Goal: Browse casually

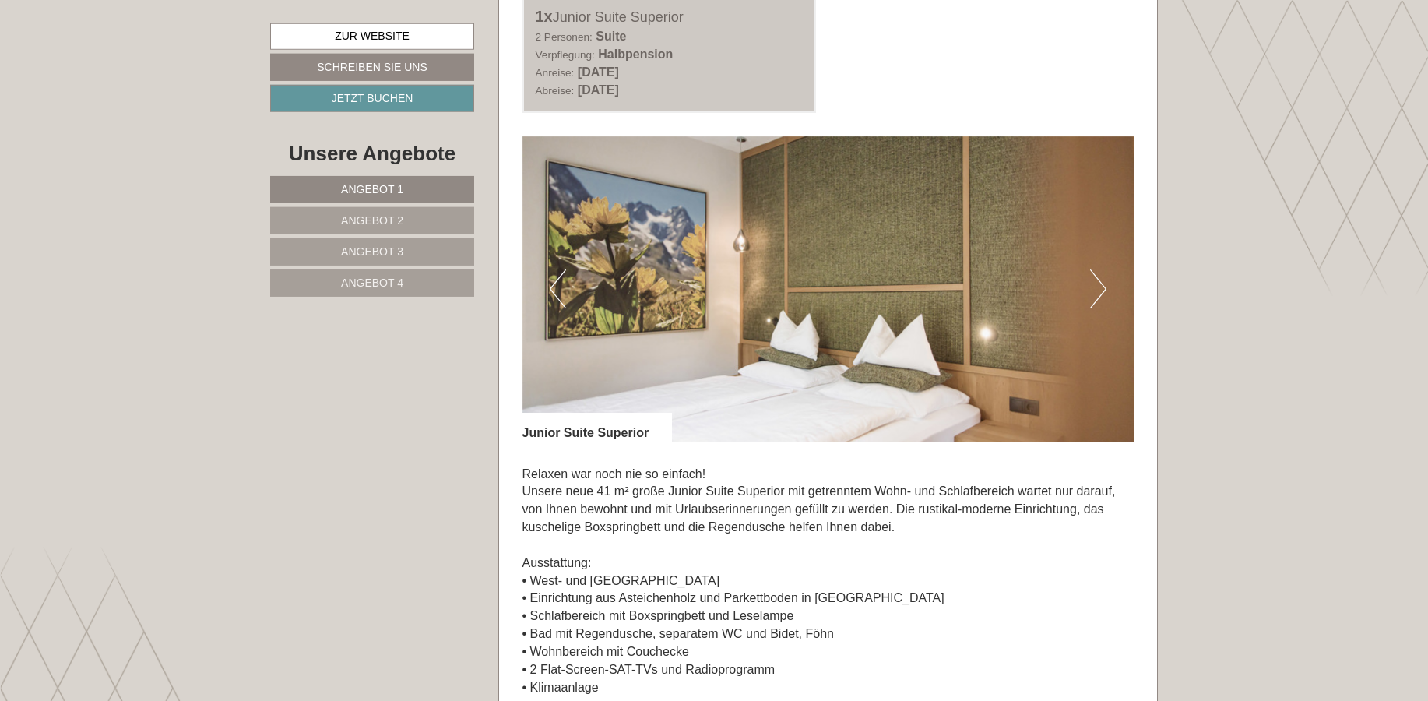
scroll to position [953, 0]
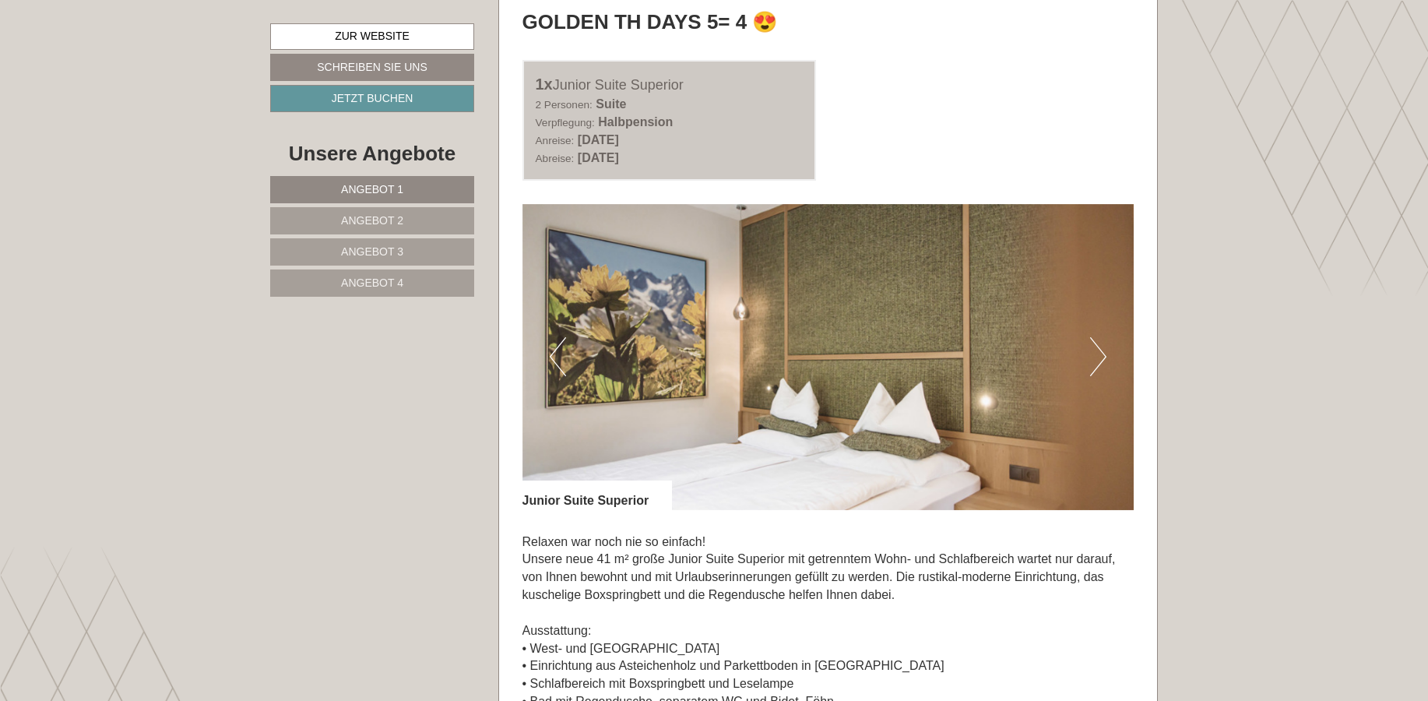
click at [1102, 360] on button "Next" at bounding box center [1098, 356] width 16 height 39
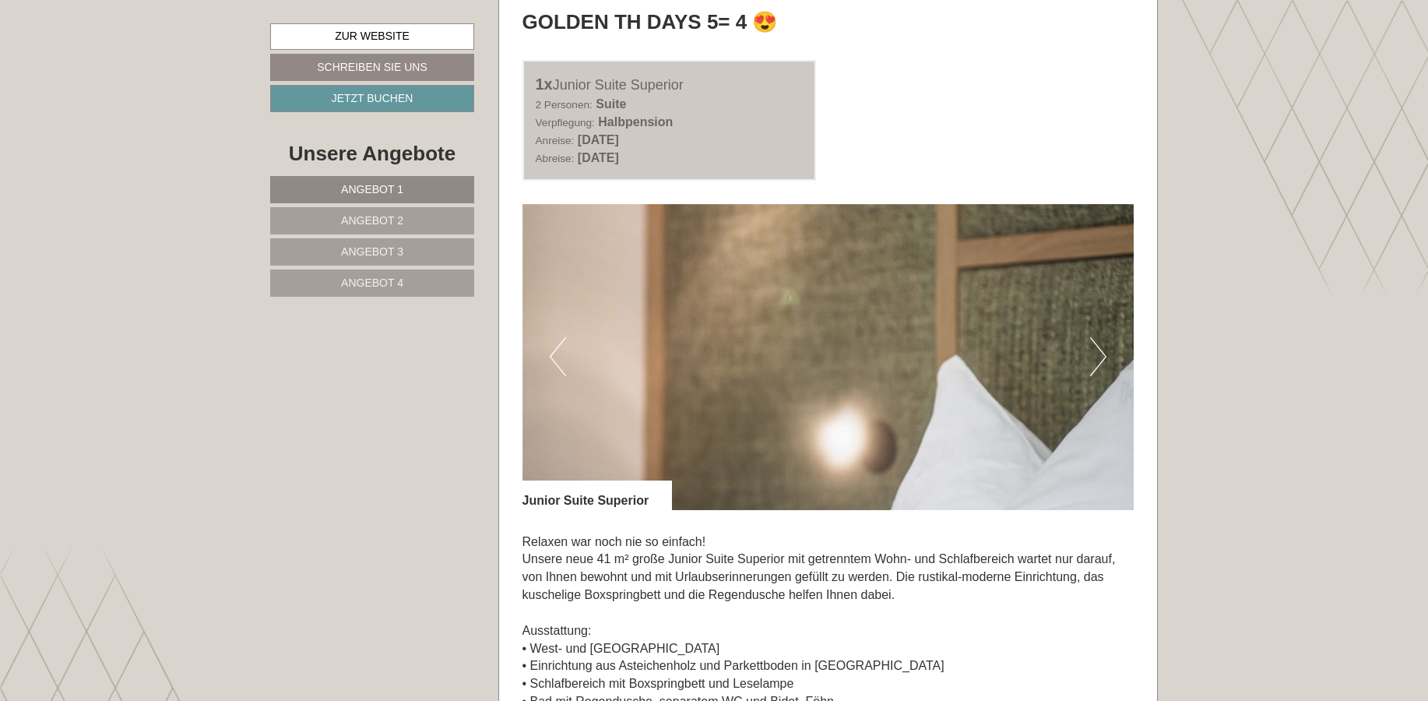
click at [1102, 360] on button "Next" at bounding box center [1098, 356] width 16 height 39
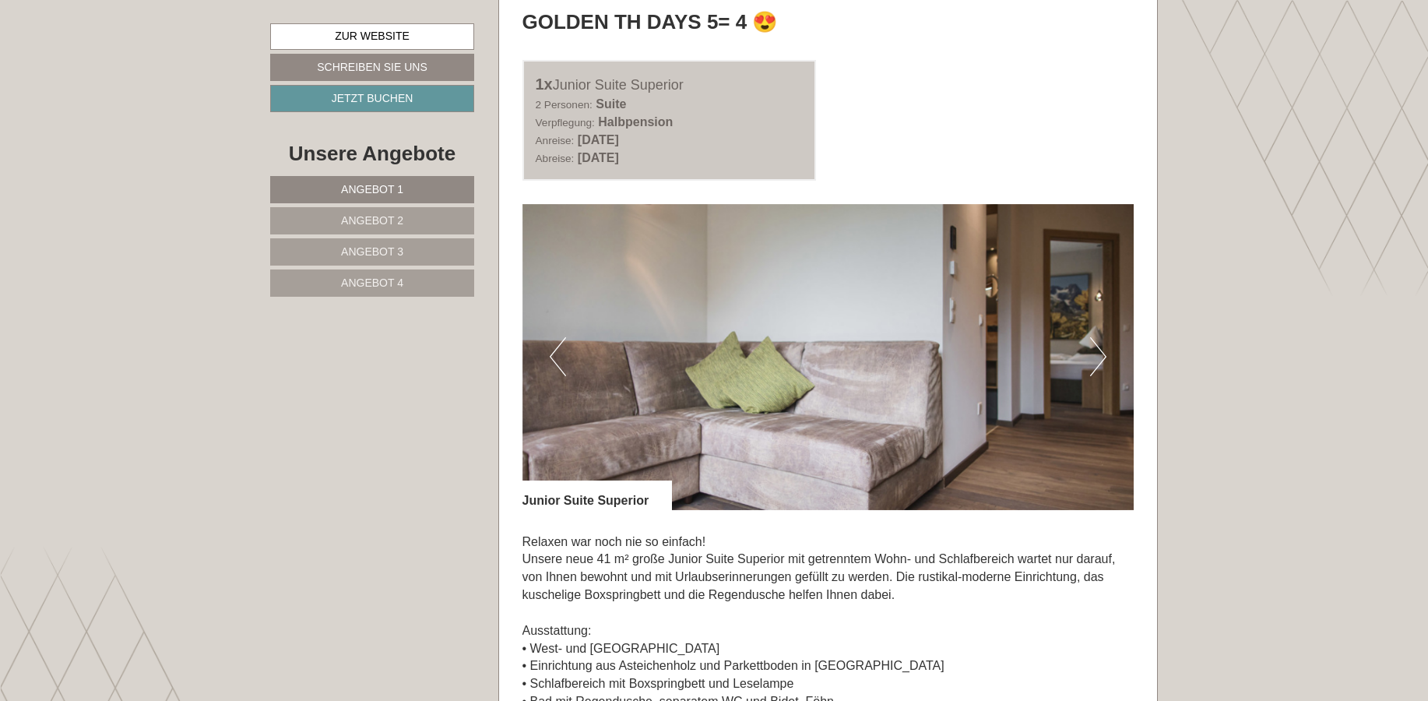
click at [1102, 360] on button "Next" at bounding box center [1098, 356] width 16 height 39
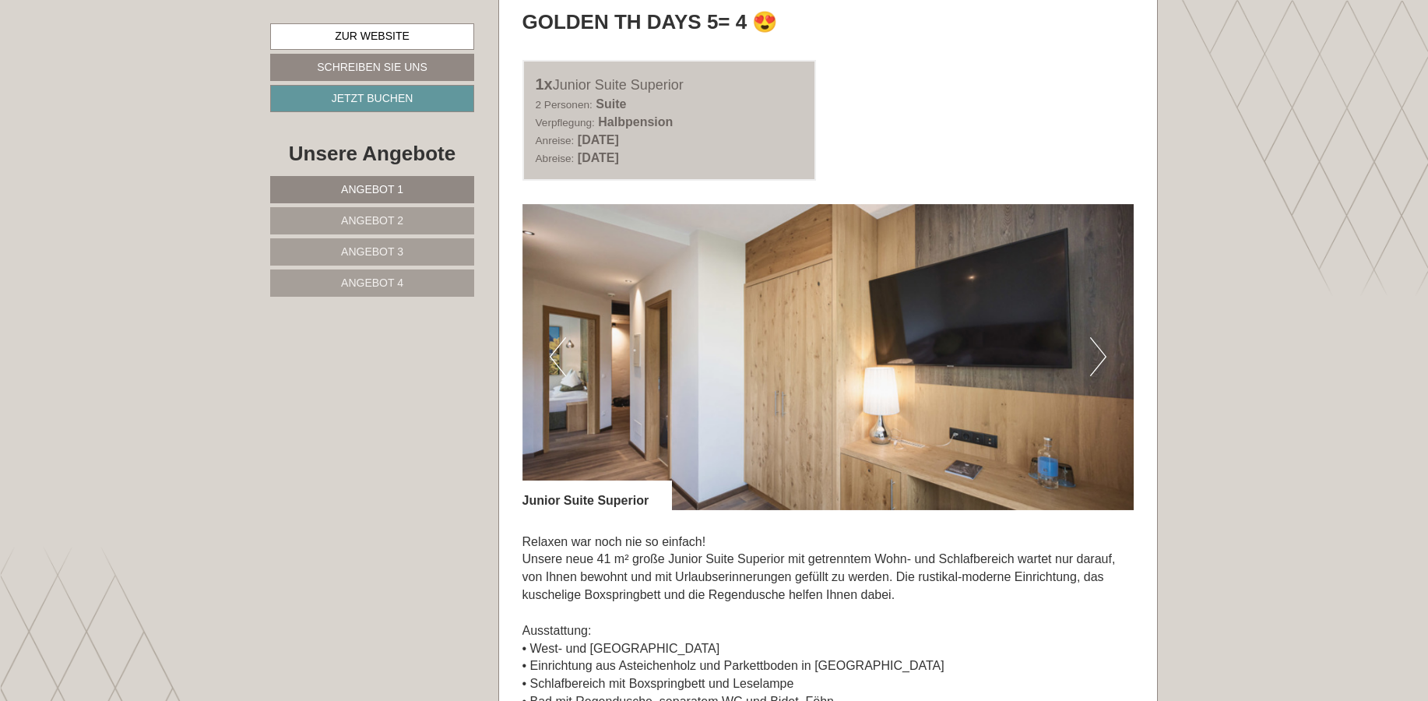
click at [1102, 360] on button "Next" at bounding box center [1098, 356] width 16 height 39
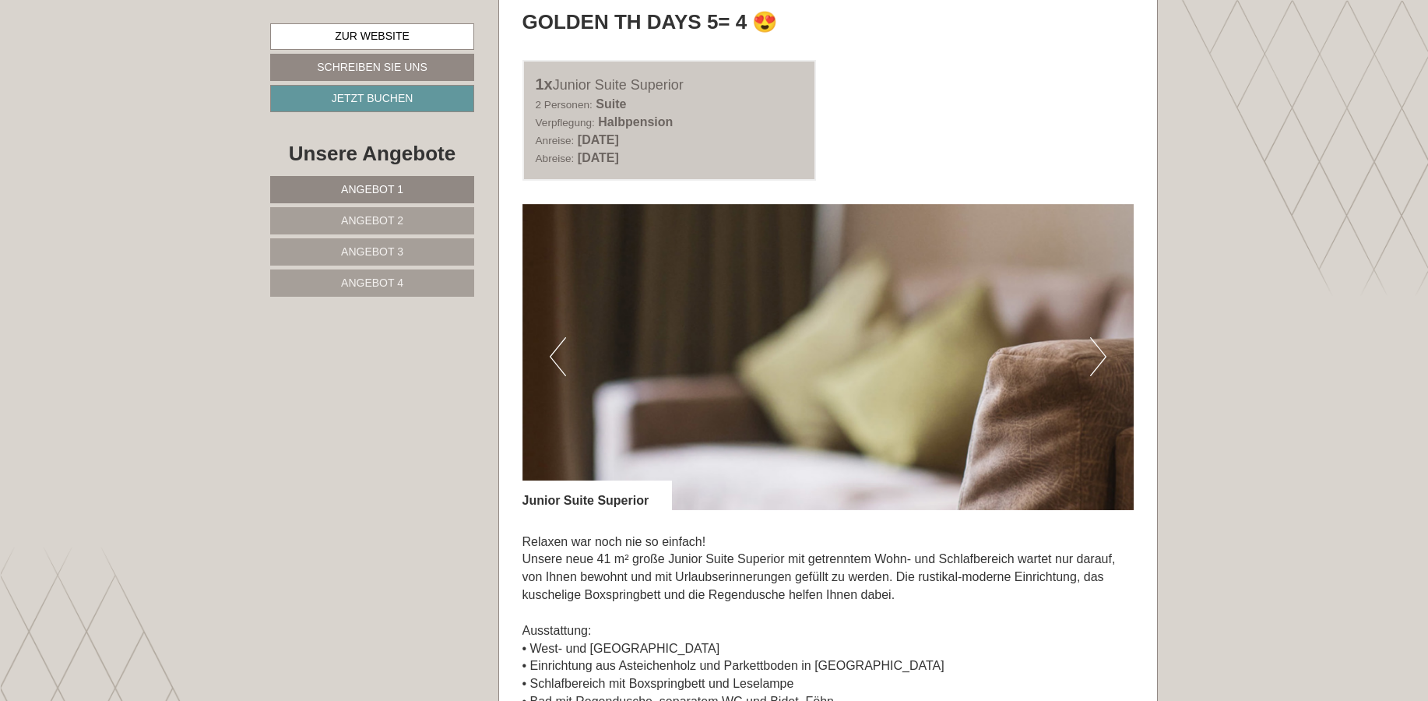
click at [1102, 360] on button "Next" at bounding box center [1098, 356] width 16 height 39
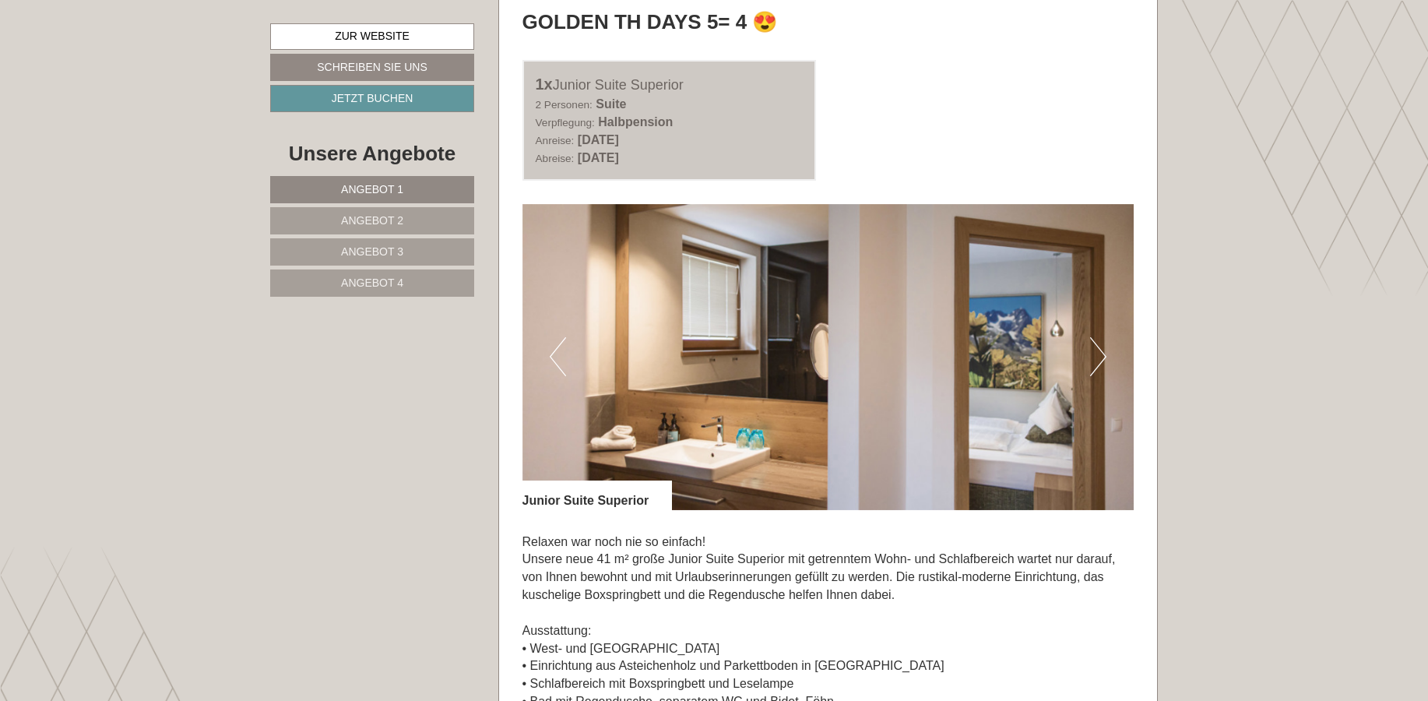
click at [1102, 360] on button "Next" at bounding box center [1098, 356] width 16 height 39
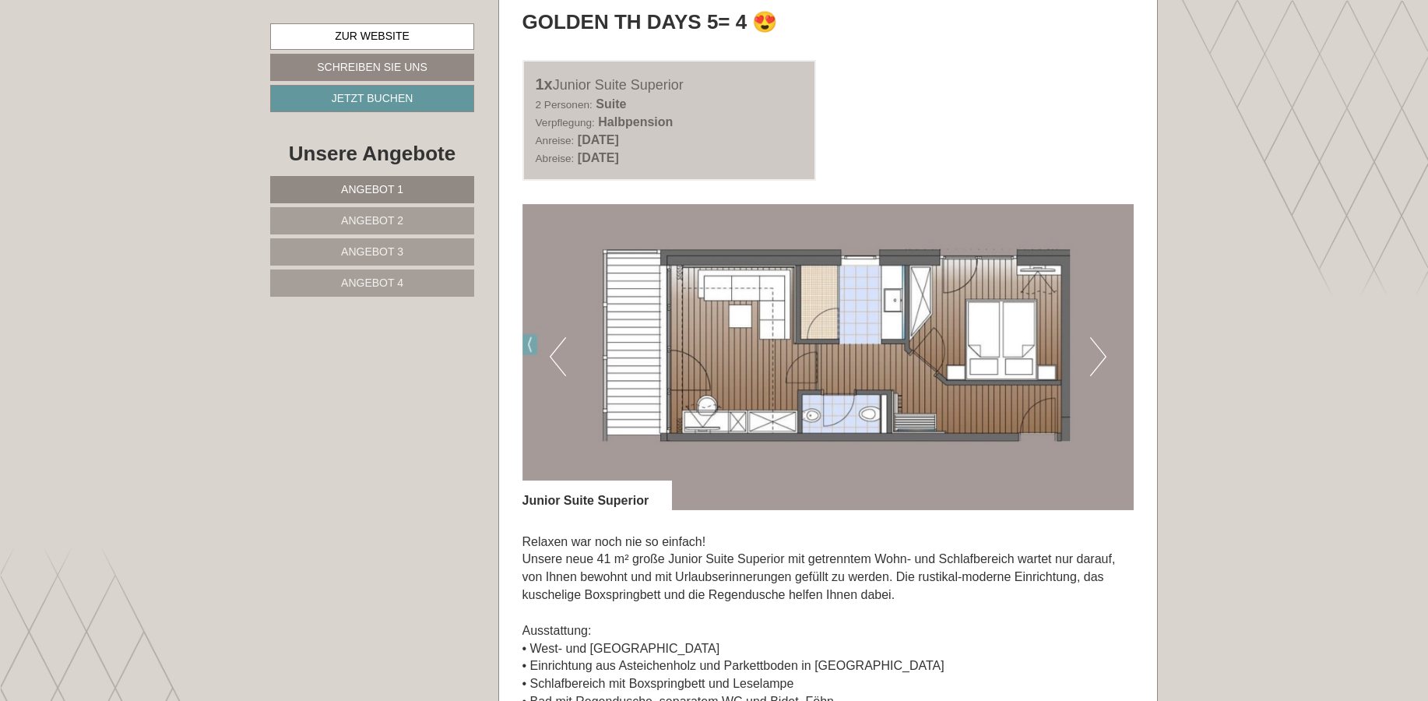
click at [387, 226] on span "Angebot 2" at bounding box center [372, 220] width 62 height 12
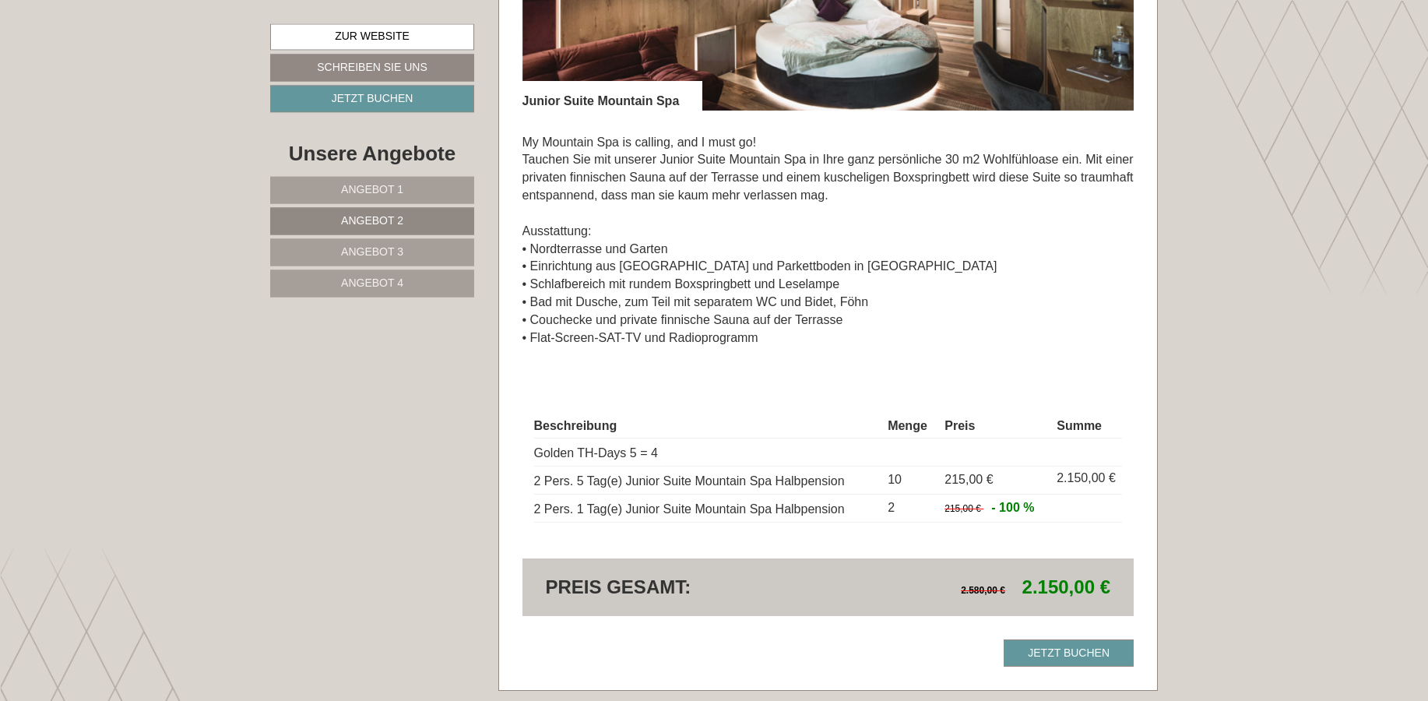
scroll to position [1387, 0]
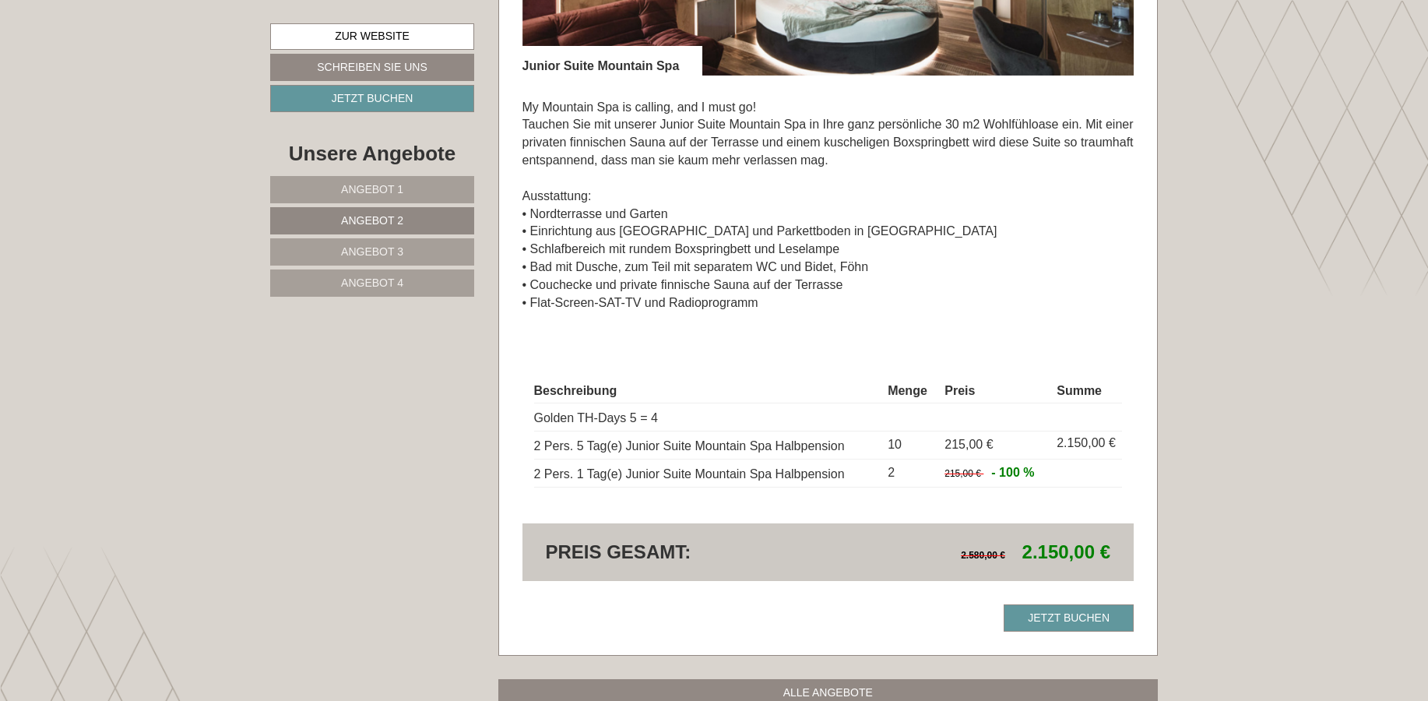
click at [390, 252] on span "Angebot 3" at bounding box center [372, 251] width 62 height 12
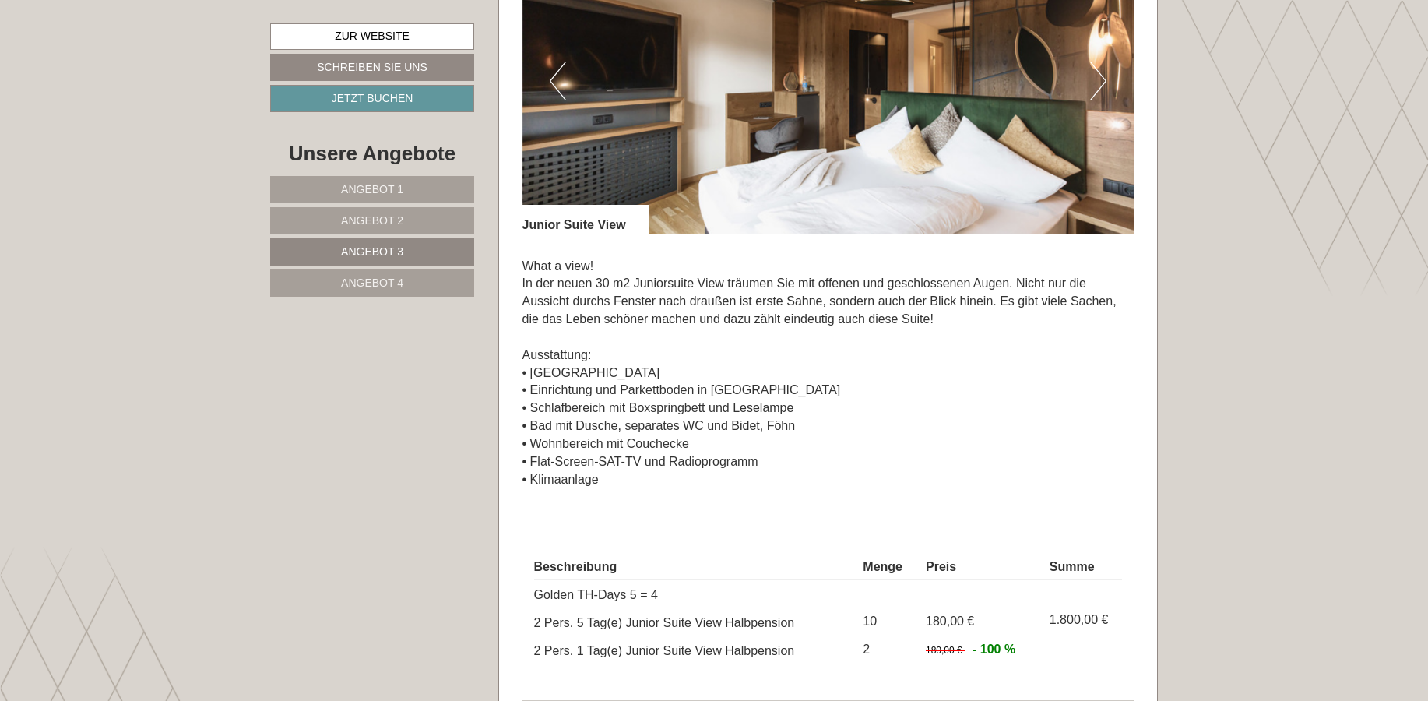
scroll to position [990, 0]
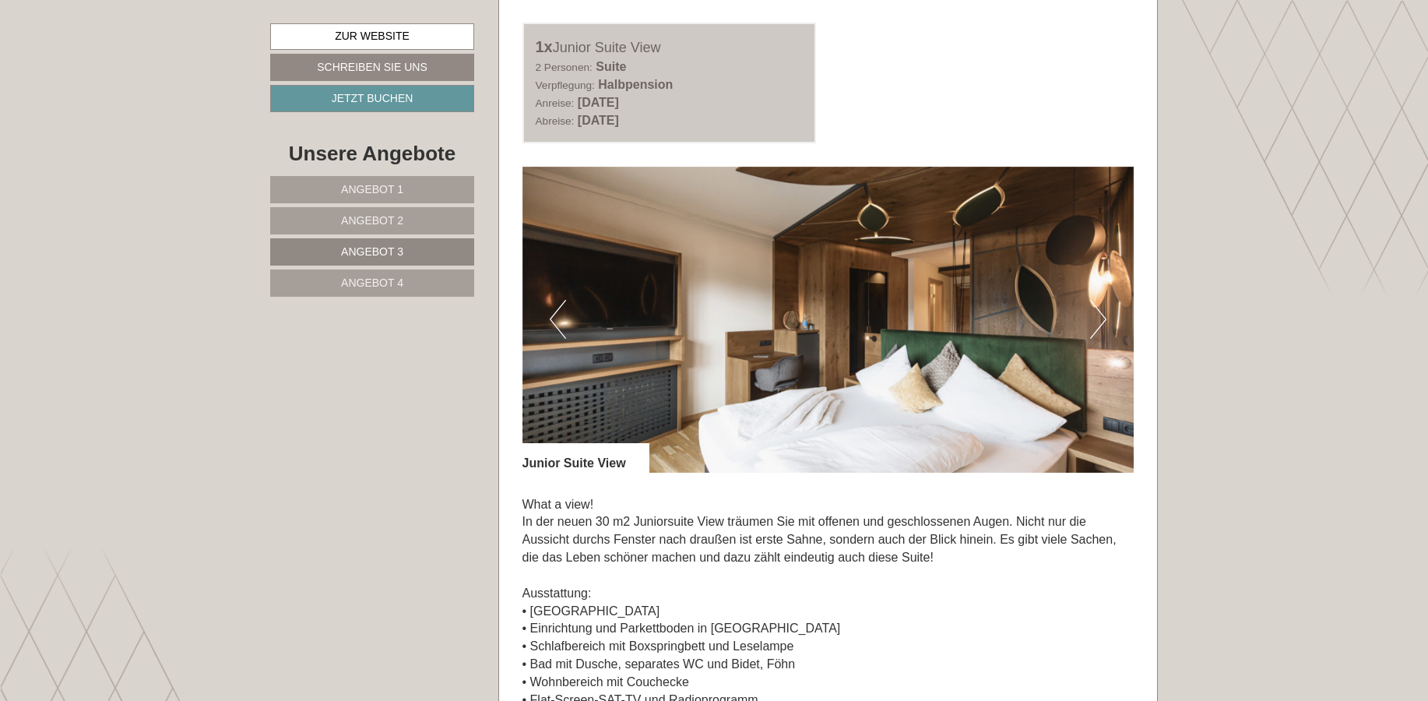
click at [1099, 326] on button "Next" at bounding box center [1098, 319] width 16 height 39
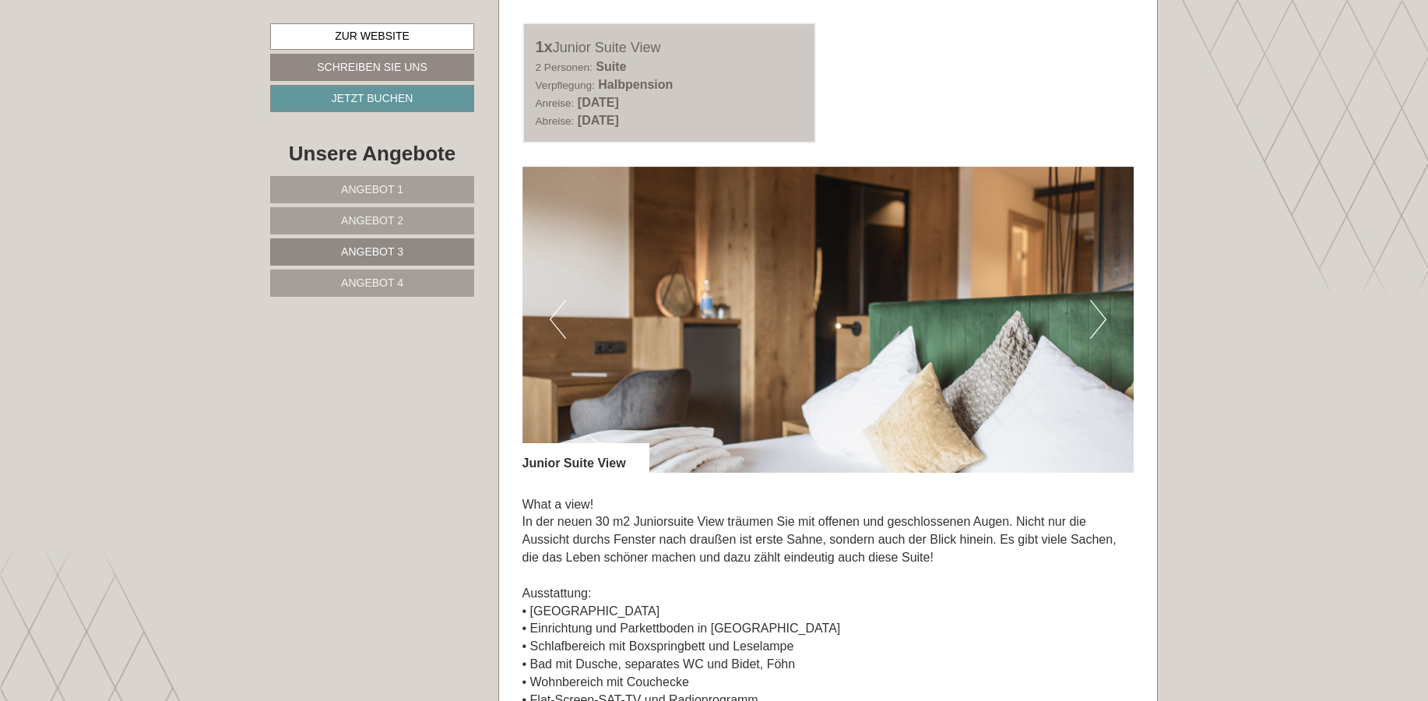
click at [1099, 326] on button "Next" at bounding box center [1098, 319] width 16 height 39
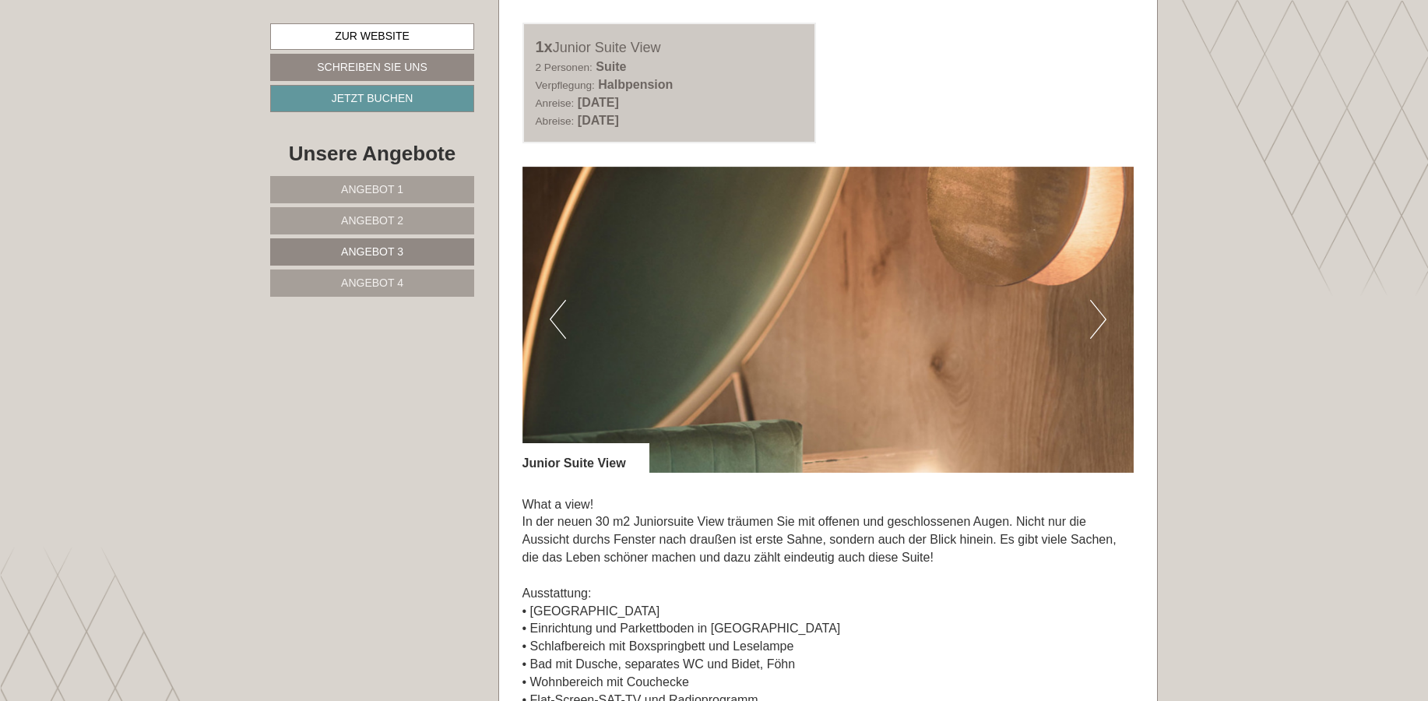
click at [1099, 326] on button "Next" at bounding box center [1098, 319] width 16 height 39
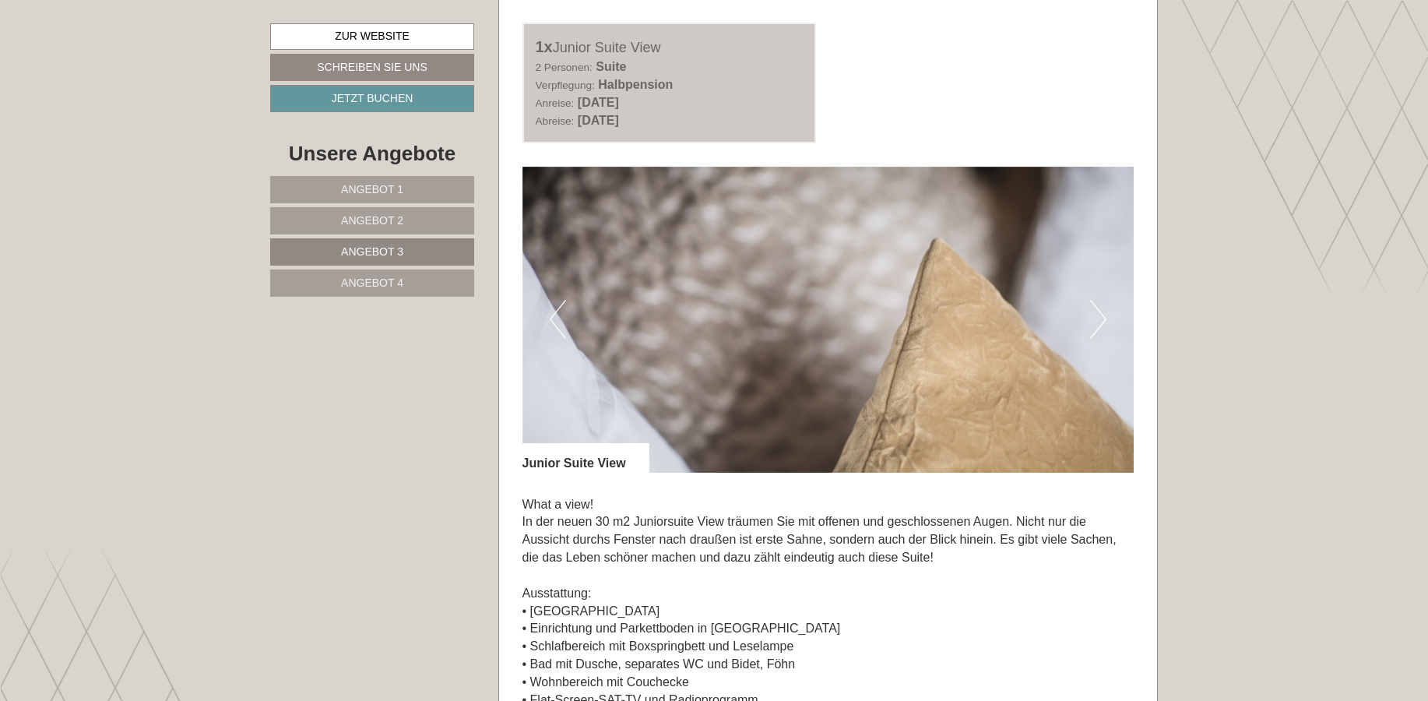
click at [1099, 326] on button "Next" at bounding box center [1098, 319] width 16 height 39
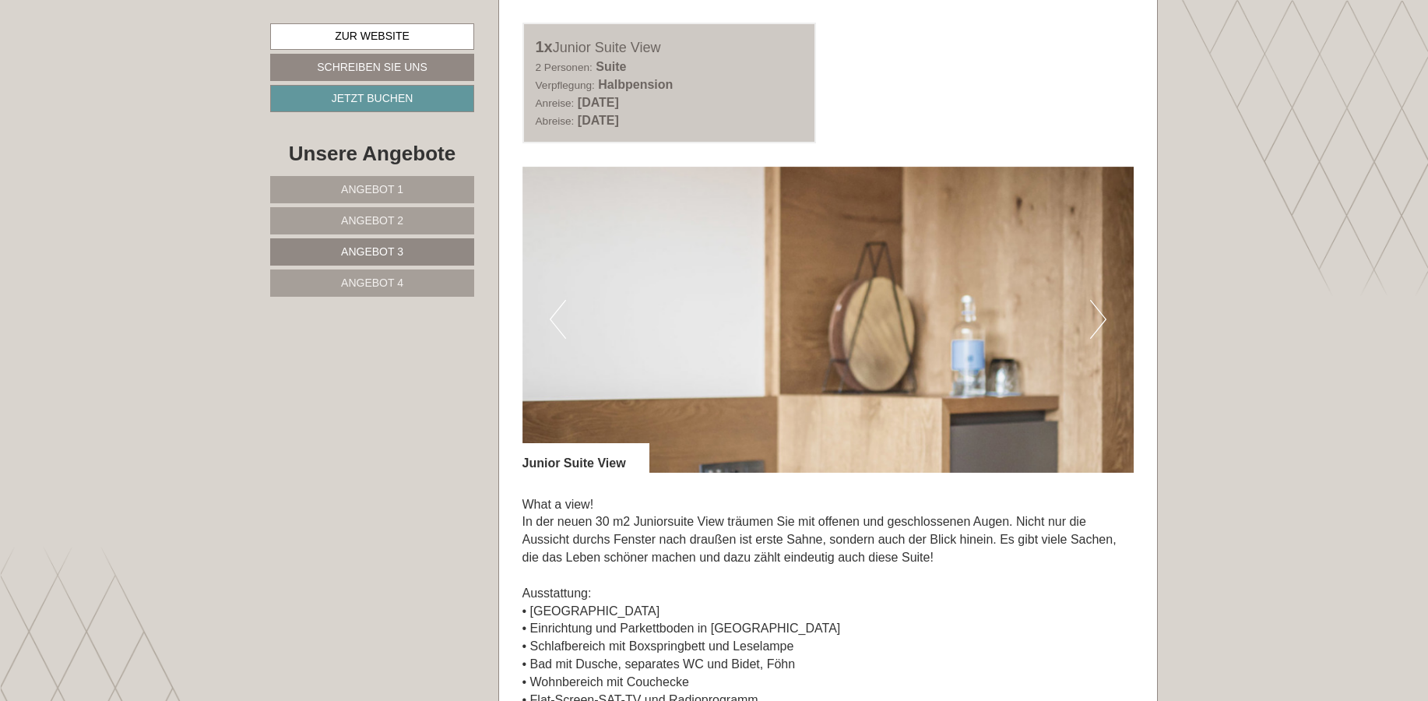
click at [1099, 326] on button "Next" at bounding box center [1098, 319] width 16 height 39
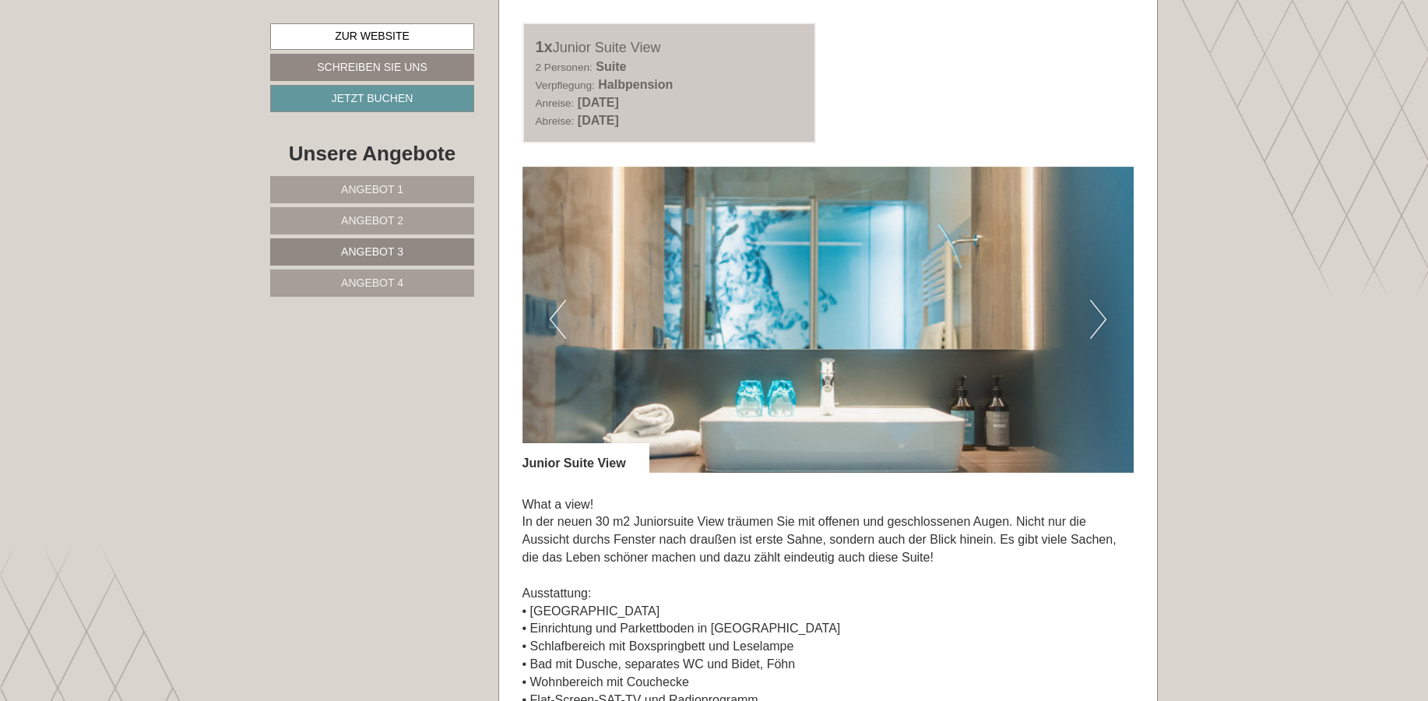
click at [1099, 326] on button "Next" at bounding box center [1098, 319] width 16 height 39
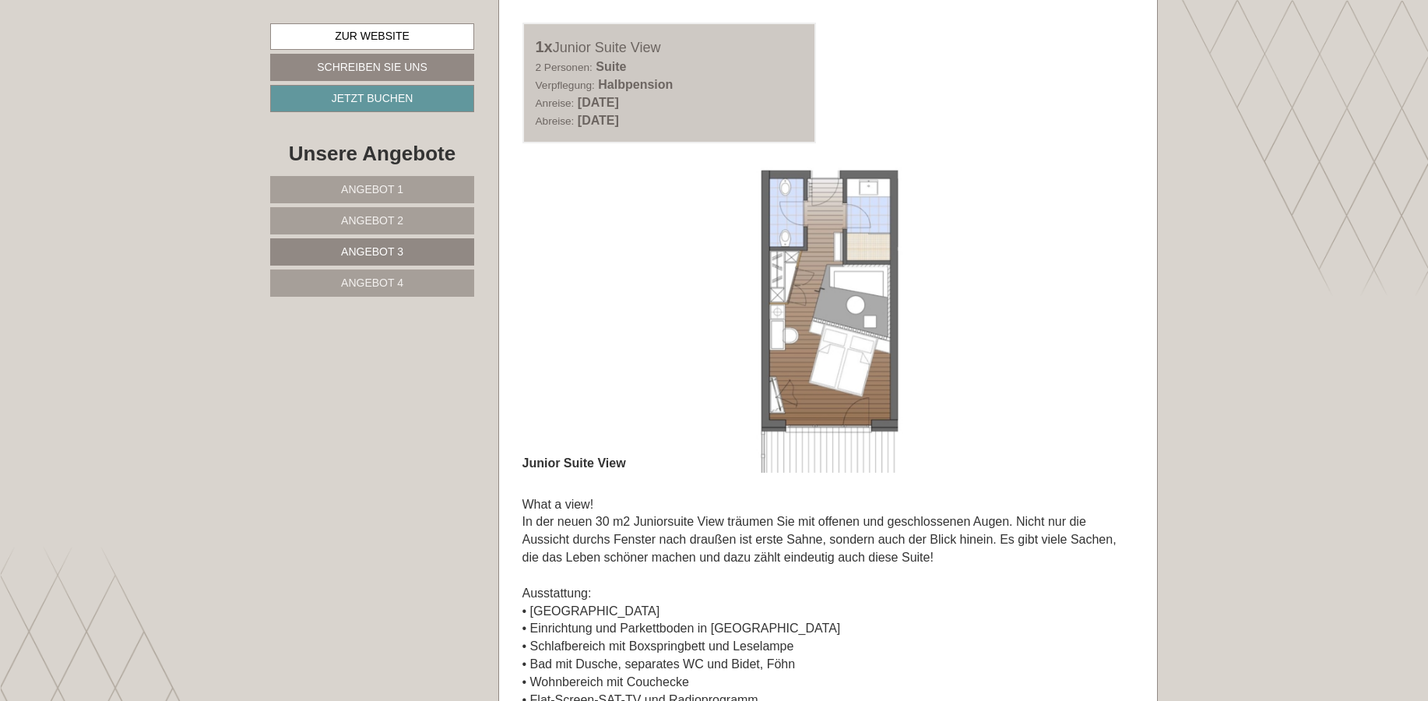
click at [405, 280] on link "Angebot 4" at bounding box center [372, 282] width 204 height 27
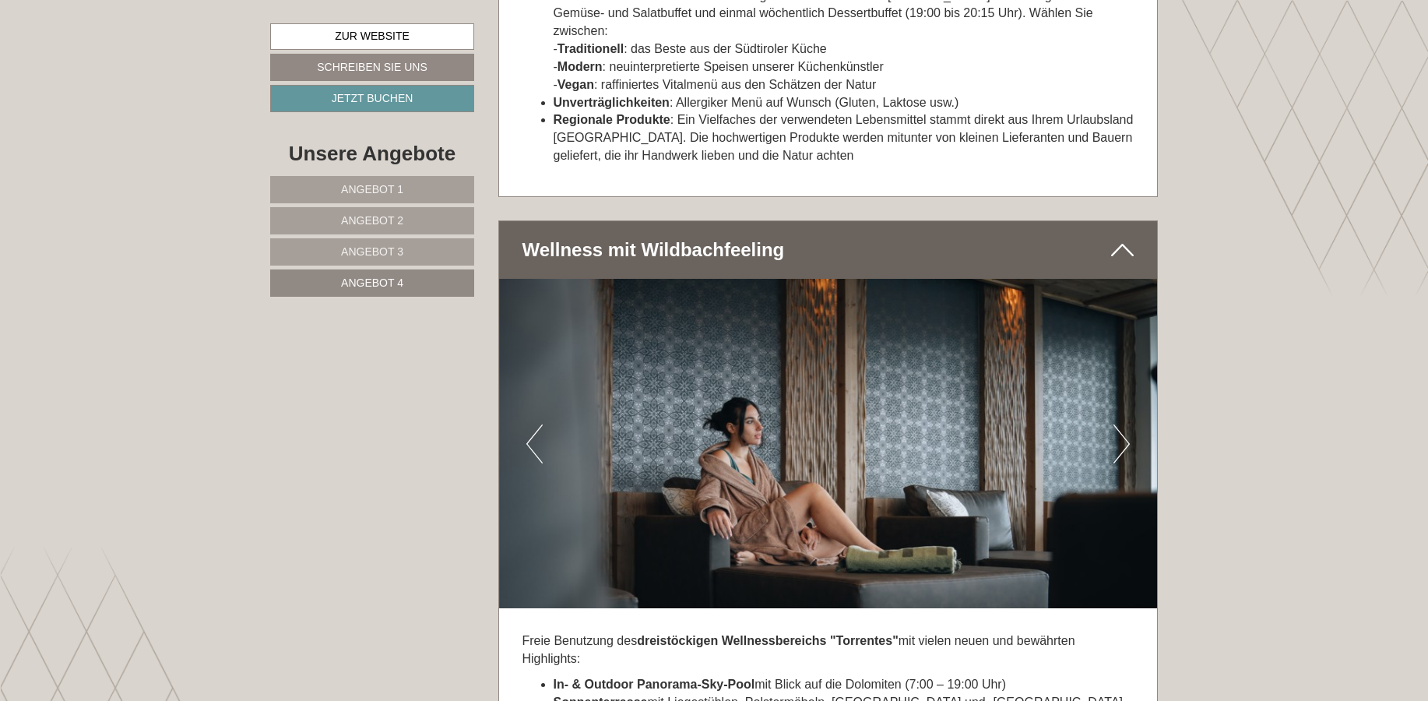
scroll to position [3611, 0]
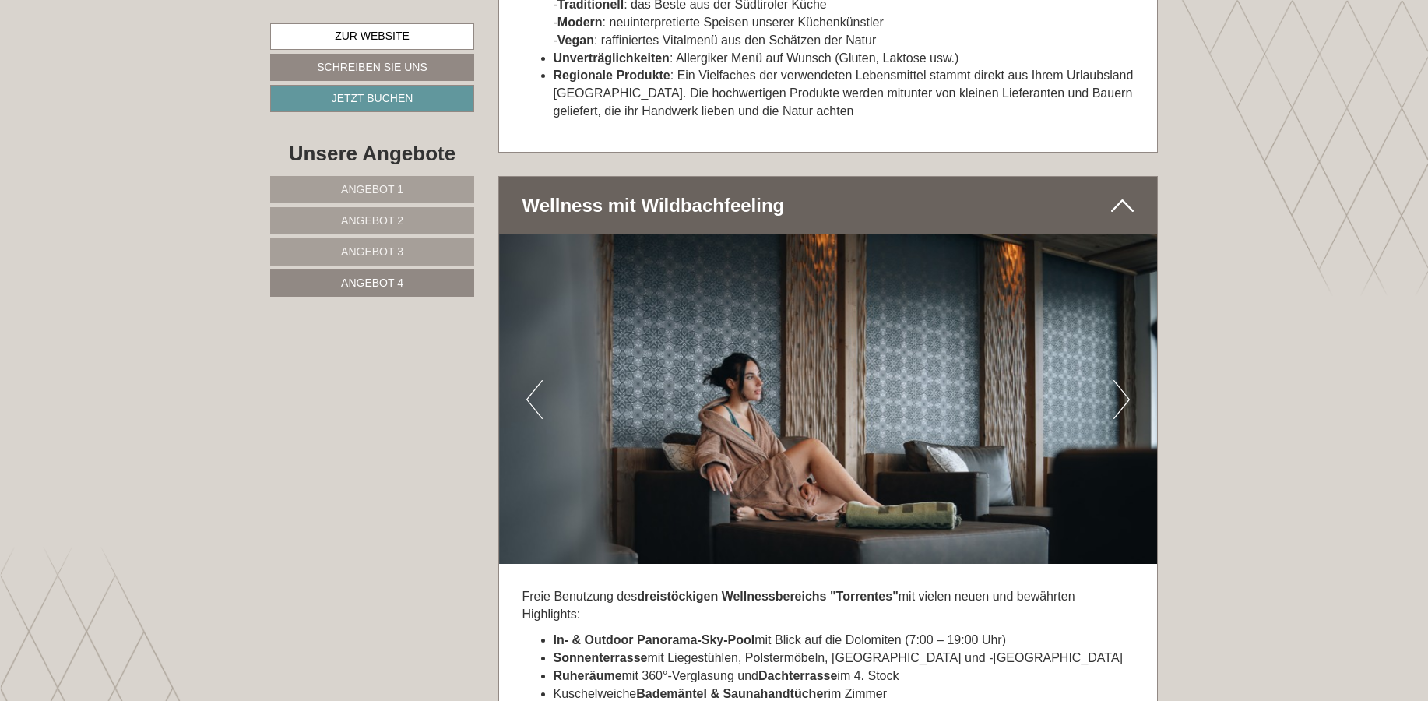
click at [1126, 380] on button "Next" at bounding box center [1121, 399] width 16 height 39
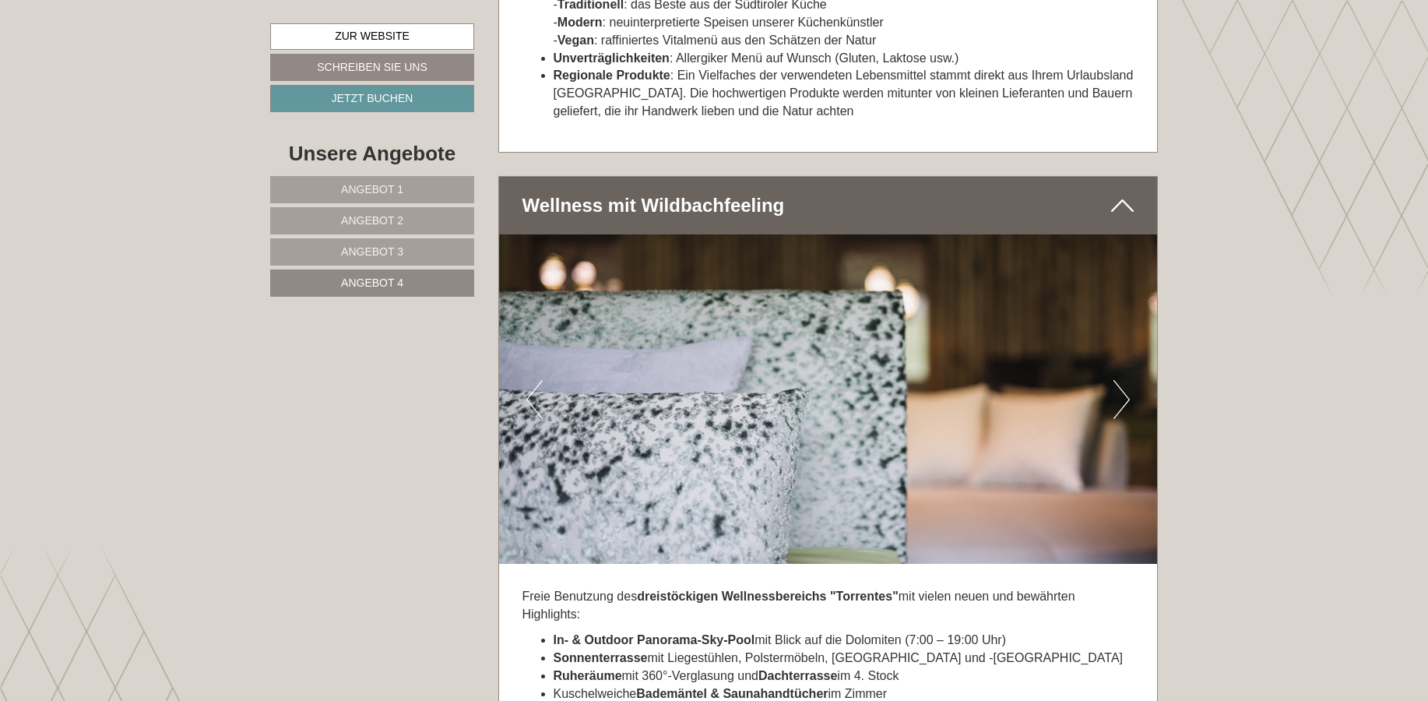
click at [1120, 380] on button "Next" at bounding box center [1121, 399] width 16 height 39
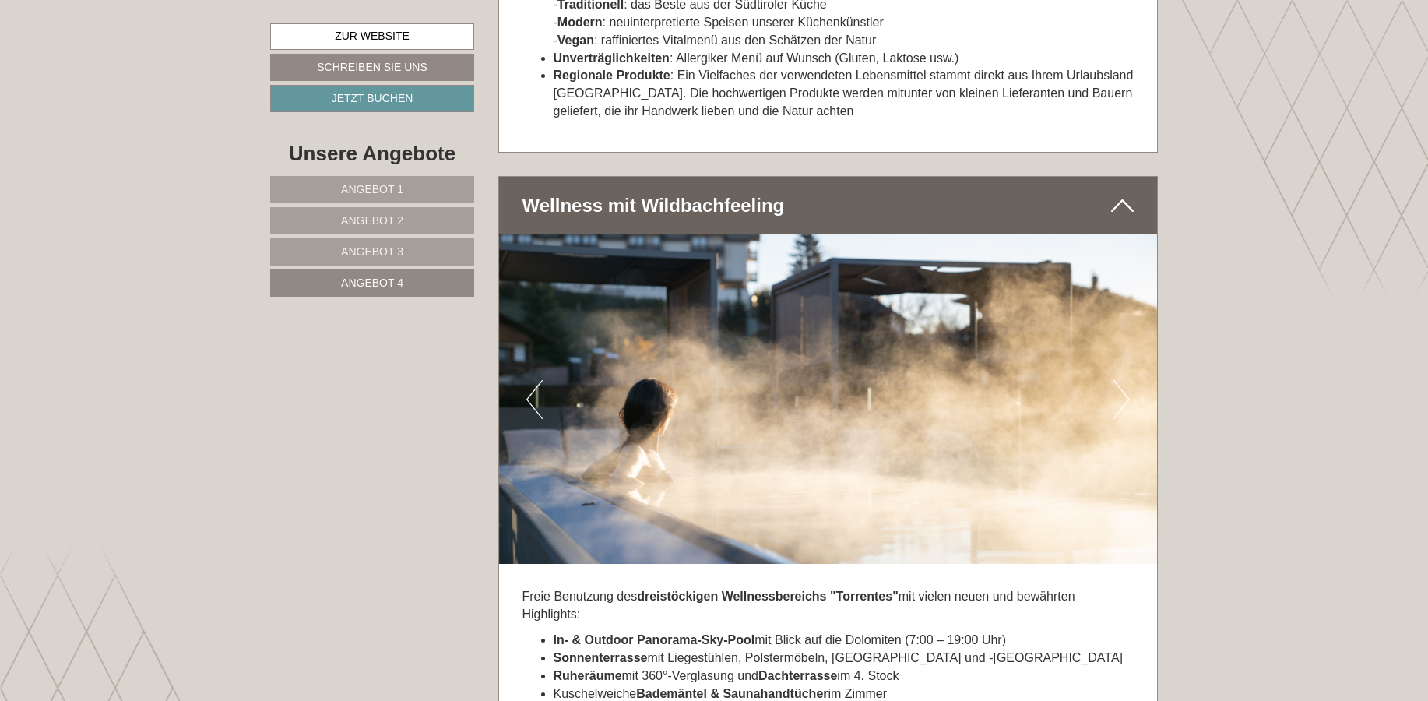
click at [1119, 380] on button "Next" at bounding box center [1121, 399] width 16 height 39
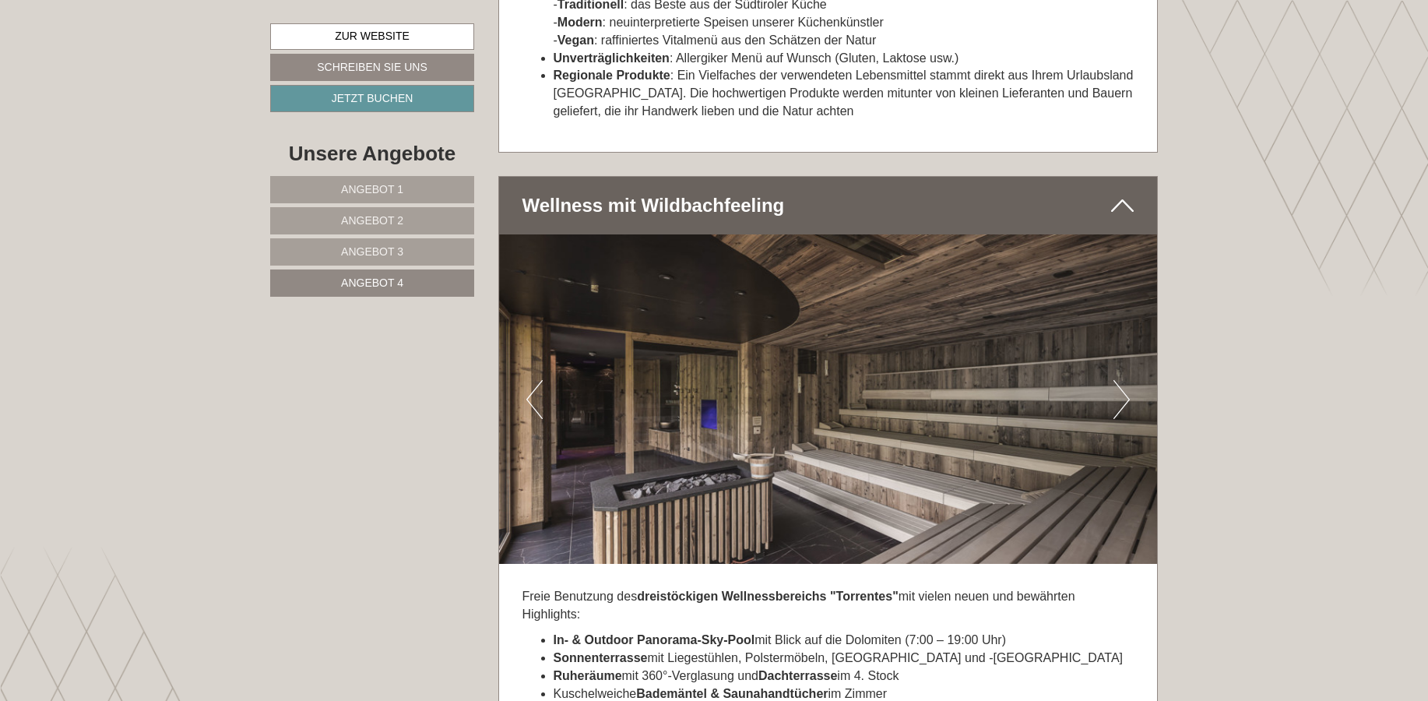
click at [1118, 380] on button "Next" at bounding box center [1121, 399] width 16 height 39
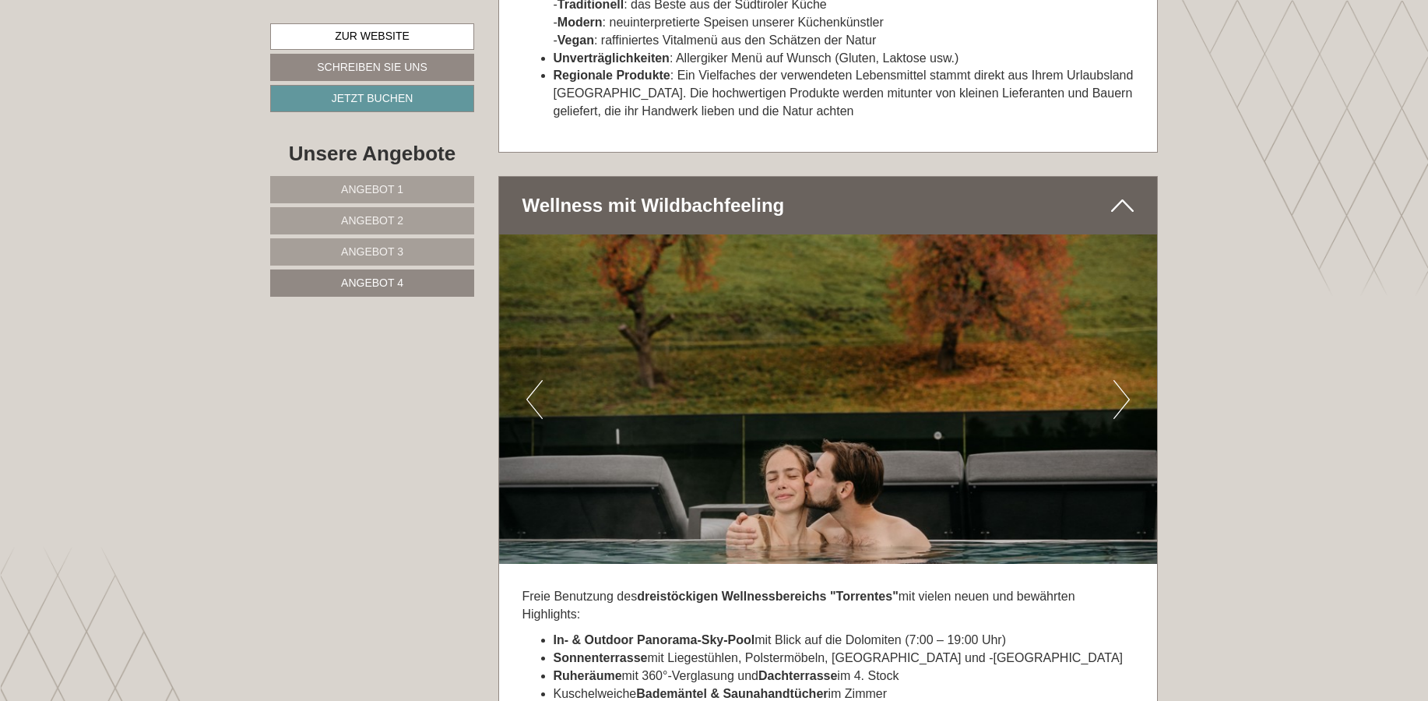
click at [1116, 380] on button "Next" at bounding box center [1121, 399] width 16 height 39
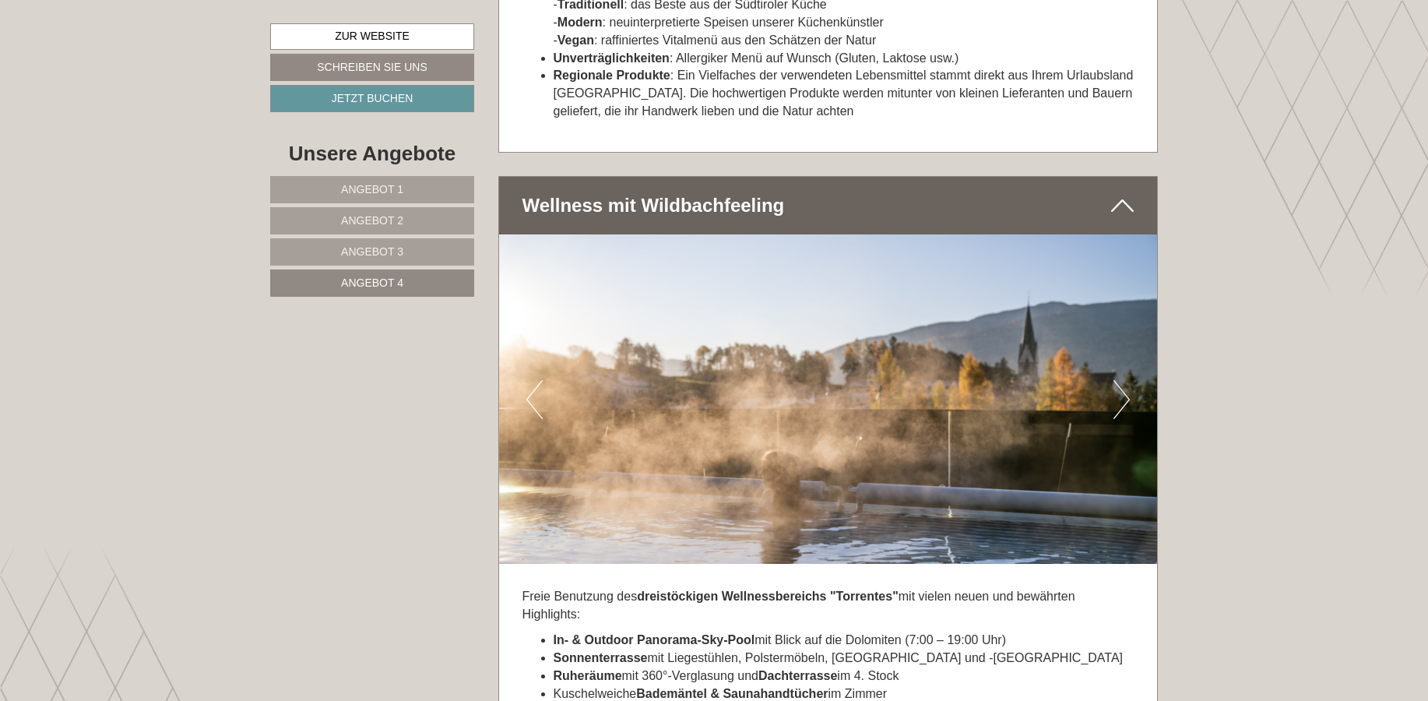
click at [1116, 380] on button "Next" at bounding box center [1121, 399] width 16 height 39
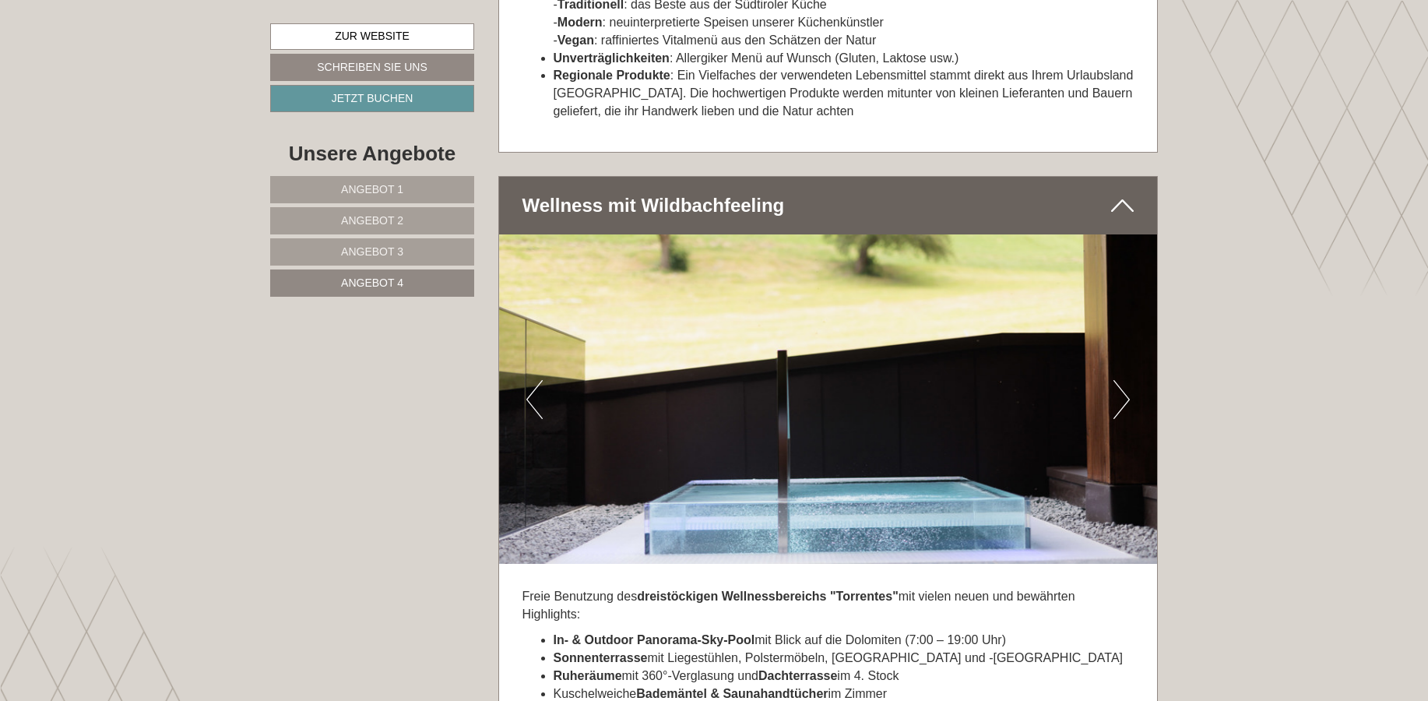
click at [1116, 380] on button "Next" at bounding box center [1121, 399] width 16 height 39
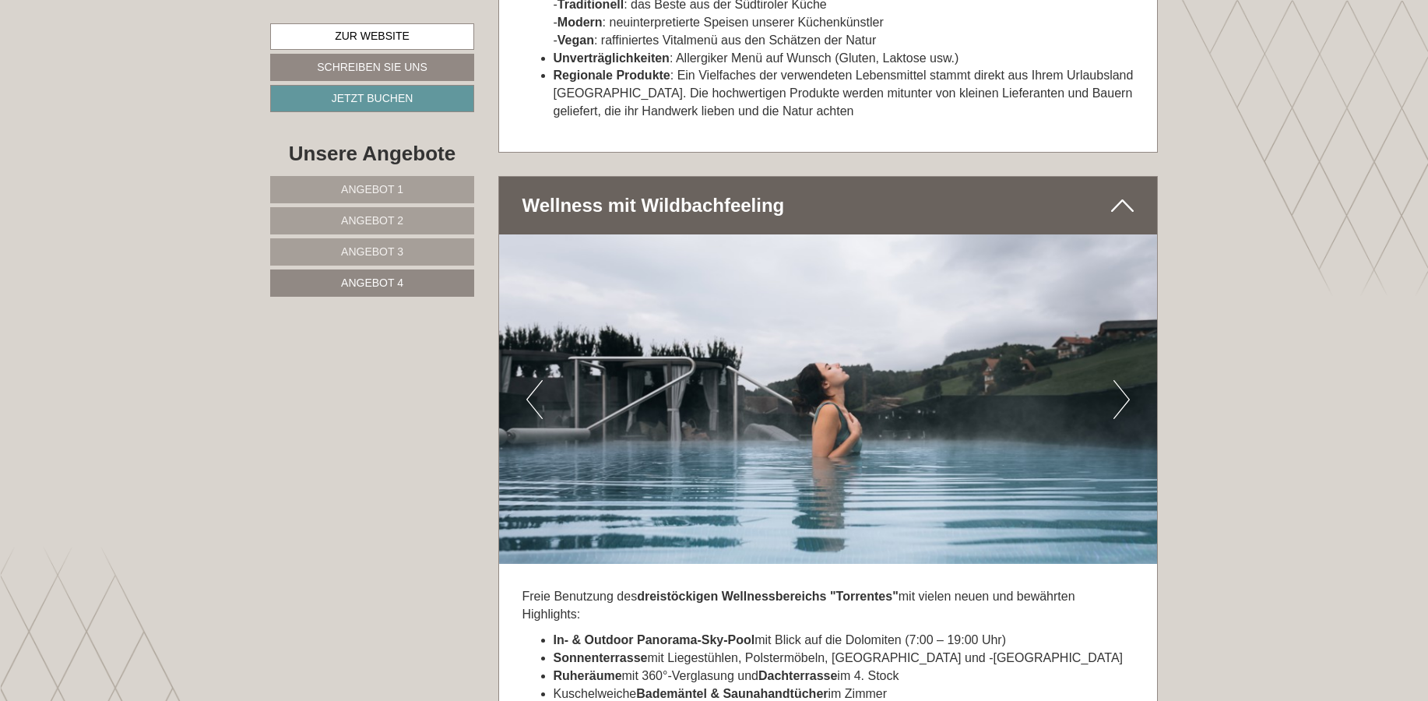
click at [1116, 380] on button "Next" at bounding box center [1121, 399] width 16 height 39
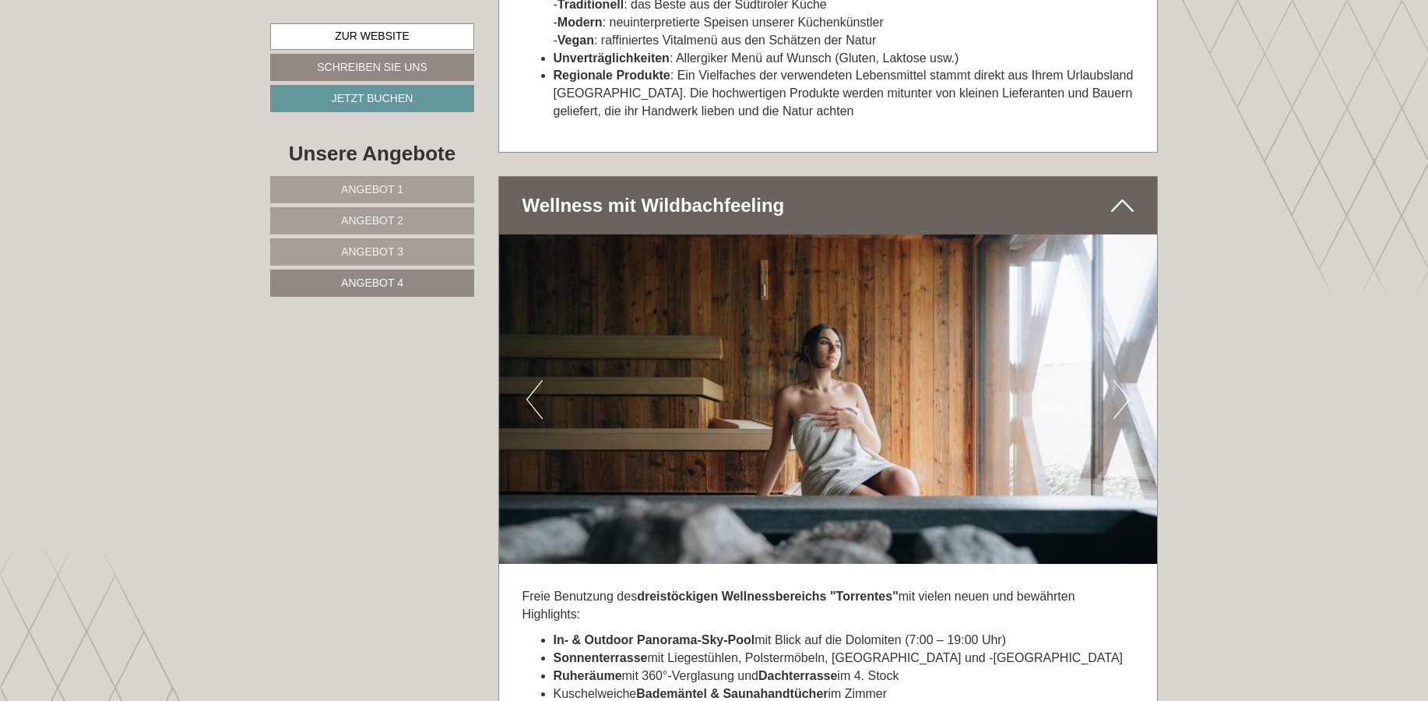
click at [1116, 380] on button "Next" at bounding box center [1121, 399] width 16 height 39
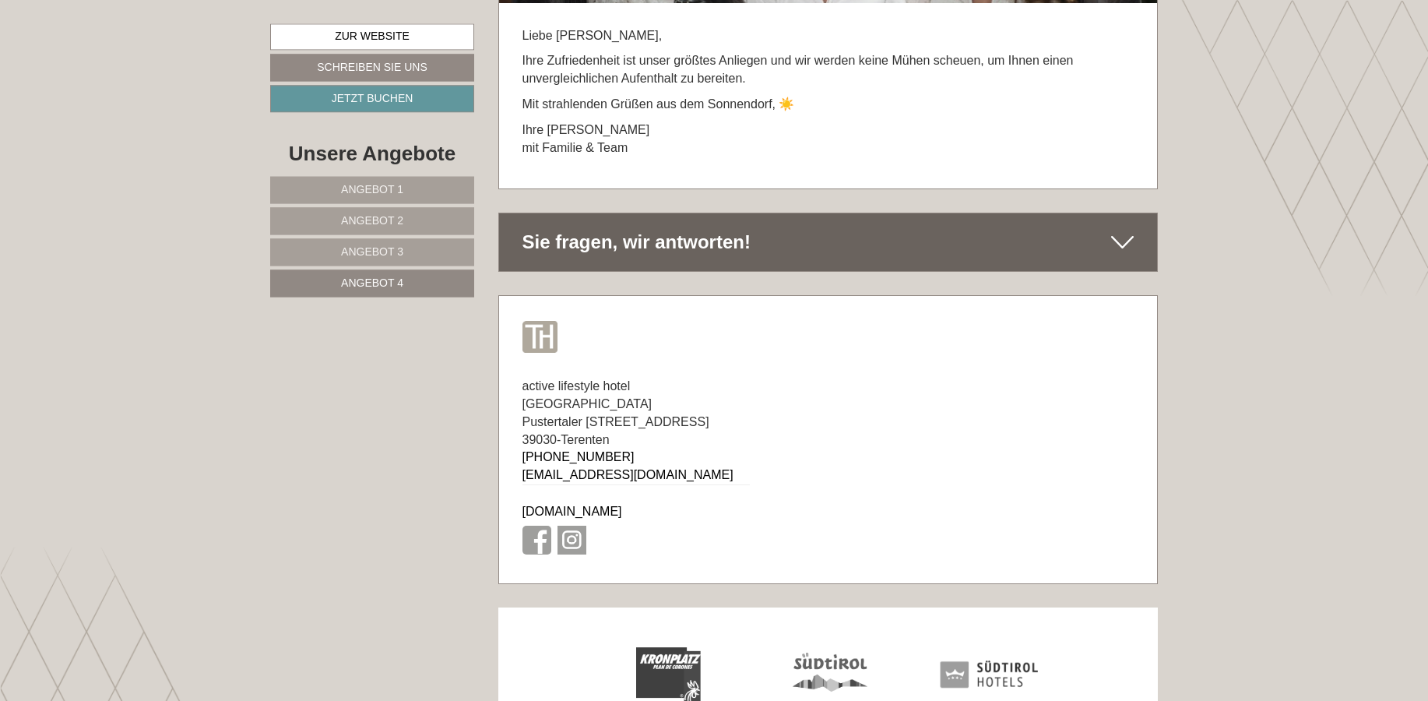
scroll to position [8022, 0]
